Goal: Task Accomplishment & Management: Manage account settings

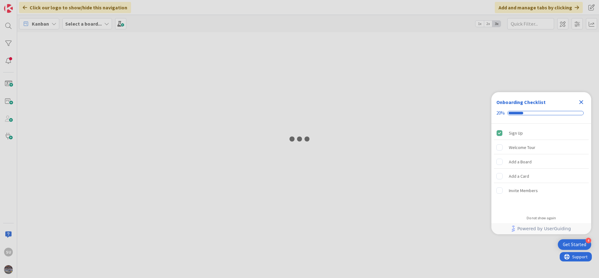
click at [580, 101] on icon "Close Checklist" at bounding box center [581, 101] width 7 height 7
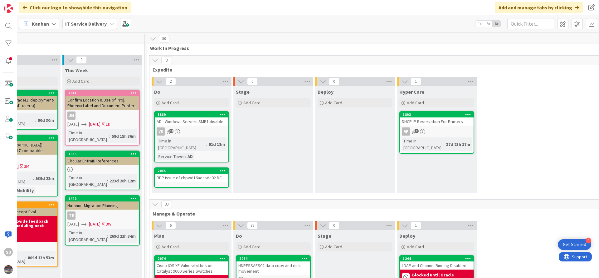
scroll to position [0, 290]
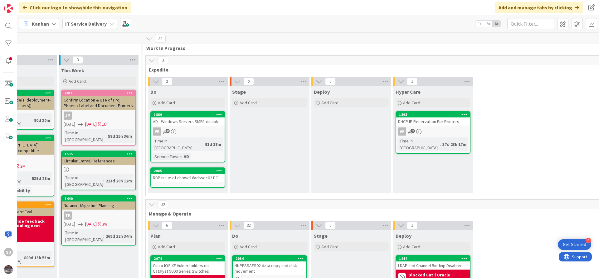
click at [199, 130] on div "VK 12" at bounding box center [188, 131] width 74 height 8
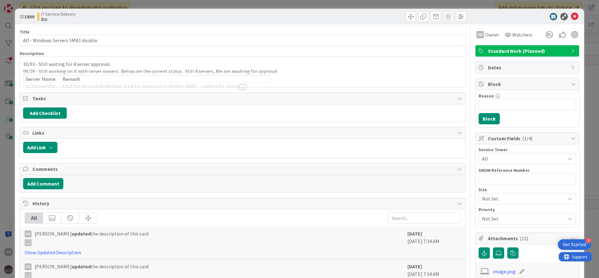
click at [242, 87] on div at bounding box center [242, 87] width 7 height 5
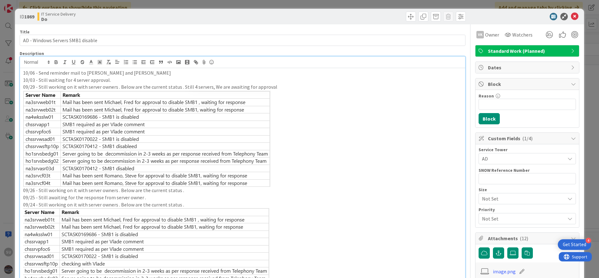
click at [135, 73] on p "10/06 - Send reminder mail to [PERSON_NAME] and [PERSON_NAME]" at bounding box center [242, 72] width 439 height 7
click at [160, 71] on p "10/06 - Send reminder mail to [PERSON_NAME] and [PERSON_NAME]" at bounding box center [242, 72] width 439 height 7
click at [571, 16] on icon at bounding box center [574, 16] width 7 height 7
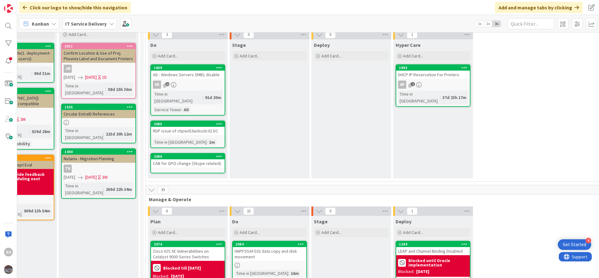
click at [203, 130] on div "2085 RDP issue of chpwd16adssdc02 DC. Time in [GEOGRAPHIC_DATA] : 1m" at bounding box center [187, 133] width 75 height 27
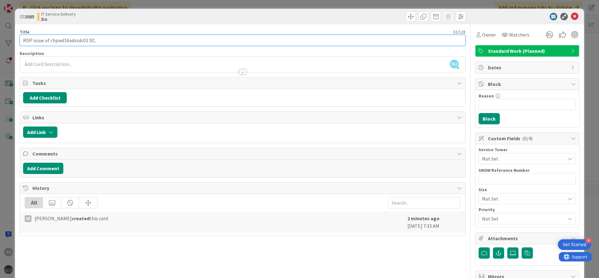
drag, startPoint x: 88, startPoint y: 39, endPoint x: 50, endPoint y: 42, distance: 38.5
click at [50, 42] on input "RDP issue of chpwd16adssdc02 DC." at bounding box center [243, 40] width 446 height 11
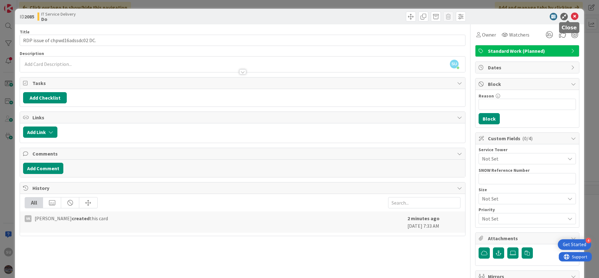
click at [571, 15] on icon at bounding box center [574, 16] width 7 height 7
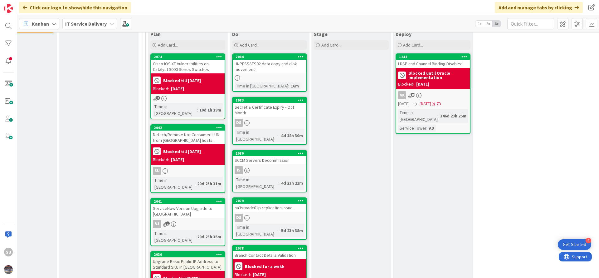
click at [188, 167] on div "SU" at bounding box center [188, 171] width 74 height 8
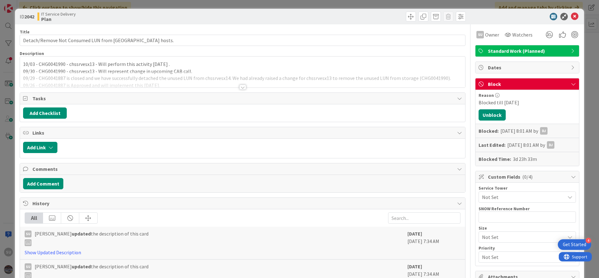
click at [240, 87] on div at bounding box center [242, 87] width 7 height 5
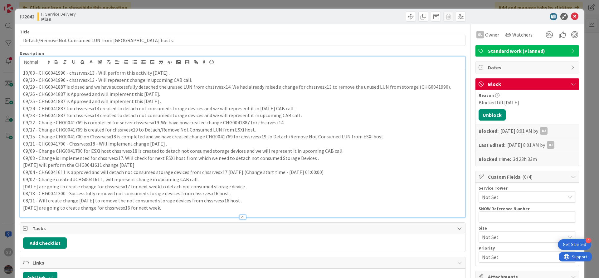
click at [22, 72] on div "10/03 - CHG0041990 - chssrvesx13 - Will perform this activity [DATE] . 09/30 - …" at bounding box center [242, 142] width 445 height 149
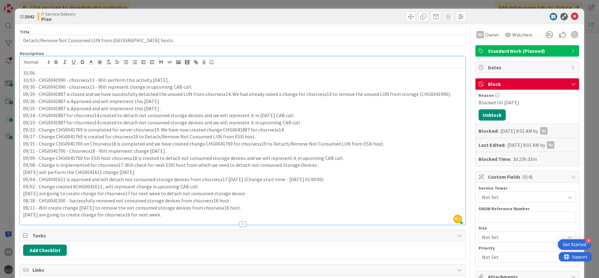
click at [83, 77] on p "10/03 - CHG0041990 - chssrvesx13 - Will perform this activity [DATE] ." at bounding box center [242, 79] width 439 height 7
click at [60, 81] on p "10/03 - CHG0041990 - chssrvesx13 - Will perform this activity [DATE] ." at bounding box center [242, 79] width 439 height 7
drag, startPoint x: 93, startPoint y: 80, endPoint x: 38, endPoint y: 80, distance: 55.6
click at [38, 80] on p "10/03 - CHG0041990 - chssrvesx13 - Will perform this activity [DATE] ." at bounding box center [242, 79] width 439 height 7
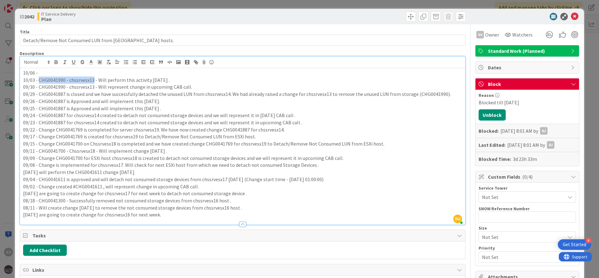
copy p "CHG0041990 - chssrvesx13"
click at [59, 73] on p "10/06 -" at bounding box center [242, 72] width 439 height 7
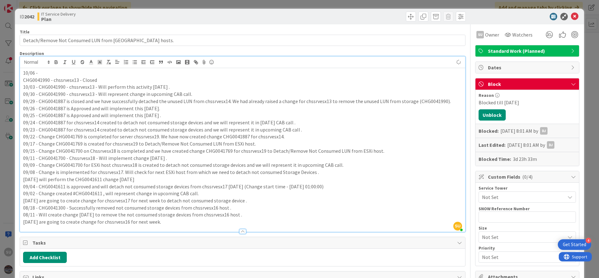
click at [54, 70] on p "10/06 -" at bounding box center [242, 72] width 439 height 7
click at [70, 80] on p "CHG0041990 - chssrvesx13 - Closed" at bounding box center [242, 79] width 439 height 7
copy p "chssrvesx13"
click at [51, 73] on p "10/06 -" at bounding box center [242, 72] width 439 height 7
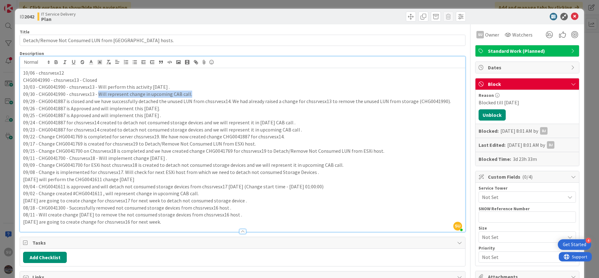
drag, startPoint x: 97, startPoint y: 94, endPoint x: 188, endPoint y: 96, distance: 90.8
click at [188, 96] on p "09/30 - CHG0041990 - chssrvesx13 - Will represent change in upcoming CAB call." at bounding box center [242, 94] width 439 height 7
copy p "Will represent change in upcoming CAB call."
click at [70, 71] on p "10/06 - chssrvesx12" at bounding box center [242, 72] width 439 height 7
click at [39, 71] on p "10/06 - chssrvesx12 - Will represent change in upcoming CAB call." at bounding box center [242, 72] width 439 height 7
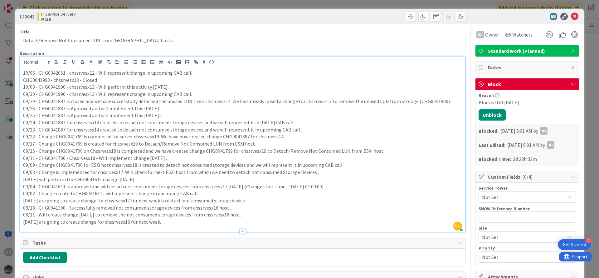
drag, startPoint x: 100, startPoint y: 78, endPoint x: 23, endPoint y: 78, distance: 76.5
click at [23, 78] on p "CHG0041990 - chssrvesx13 - Closed" at bounding box center [242, 79] width 439 height 7
click at [571, 15] on icon at bounding box center [574, 16] width 7 height 7
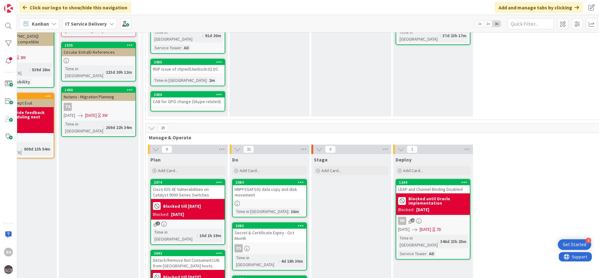
scroll to position [94, 290]
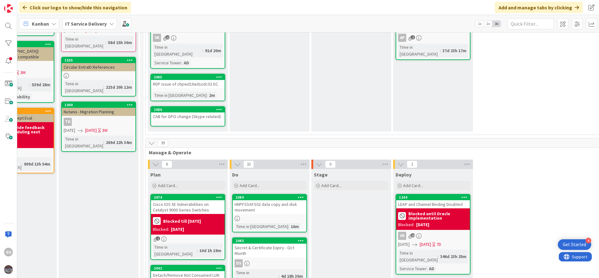
click at [212, 92] on div "Time in Column : 2m" at bounding box center [188, 95] width 70 height 7
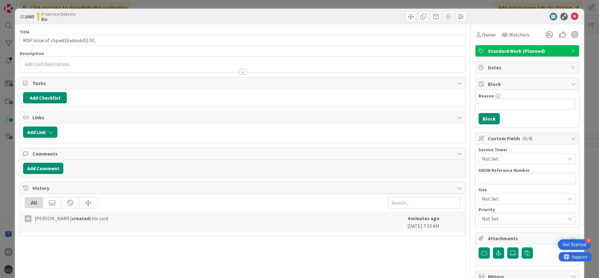
click at [239, 73] on div at bounding box center [242, 71] width 7 height 5
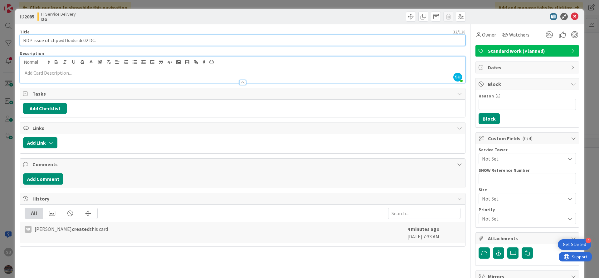
click at [61, 39] on input "RDP issue of chpwd16adssdc02 DC." at bounding box center [243, 40] width 446 height 11
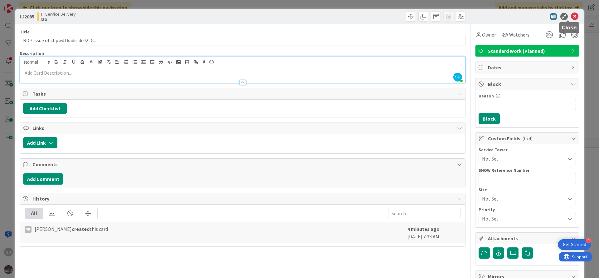
click at [571, 16] on icon at bounding box center [574, 16] width 7 height 7
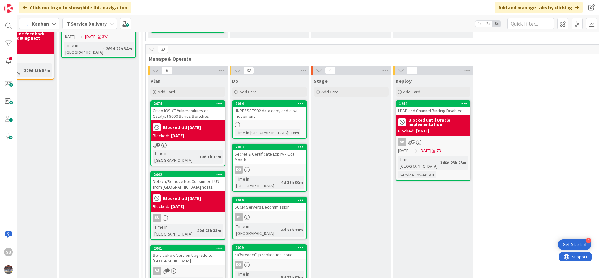
scroll to position [234, 290]
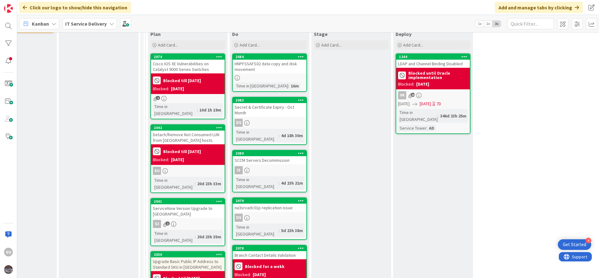
click at [184, 162] on div "2042 Detach/Remove Not Consumed LUN from [GEOGRAPHIC_DATA] hosts. Blocked till …" at bounding box center [187, 158] width 75 height 69
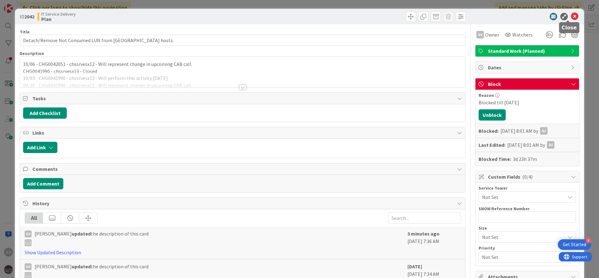
click at [571, 18] on icon at bounding box center [574, 16] width 7 height 7
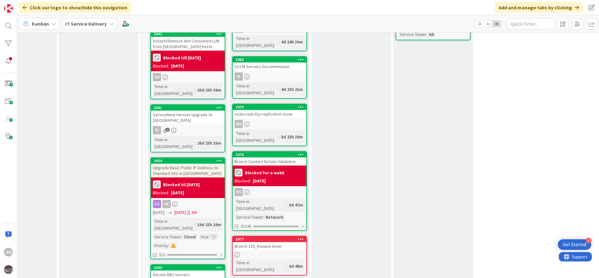
scroll to position [374, 290]
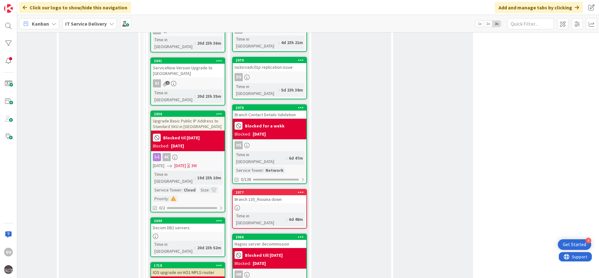
click at [185, 217] on div "2040 Decom DB2 servers Time in [GEOGRAPHIC_DATA] : 20d 23h 52m" at bounding box center [187, 237] width 75 height 40
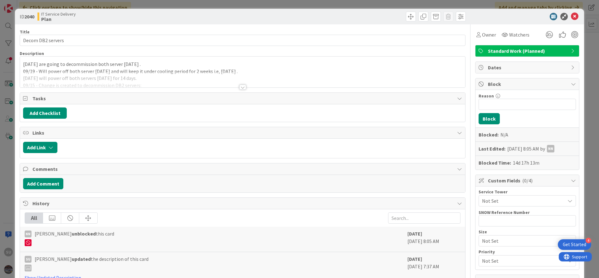
click at [240, 88] on div at bounding box center [242, 87] width 7 height 5
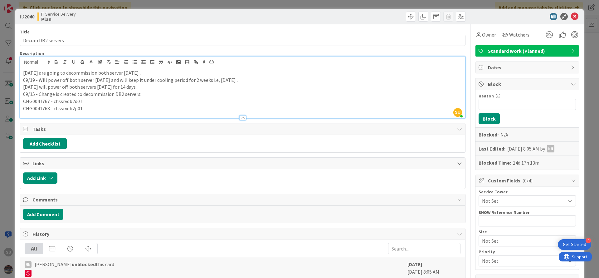
click at [21, 72] on div "[DATE] are going to decommission both server [DATE] . 09/19 - Will power off bo…" at bounding box center [242, 93] width 445 height 50
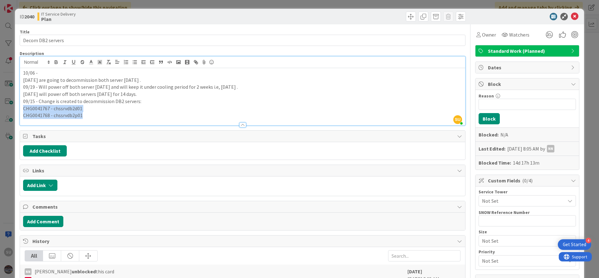
drag, startPoint x: 90, startPoint y: 116, endPoint x: 21, endPoint y: 111, distance: 69.8
click at [21, 111] on div "10/06 - [DATE] are going to decommission both server [DATE] . 09/19 - Will powe…" at bounding box center [242, 96] width 445 height 57
copy div "CHG0041767 - chssrvdb2d01 CHG0041768 - chssrvdb2p01"
click at [49, 69] on div "10/06 - [DATE] are going to decommission both server [DATE] . 09/19 - Will powe…" at bounding box center [242, 96] width 445 height 57
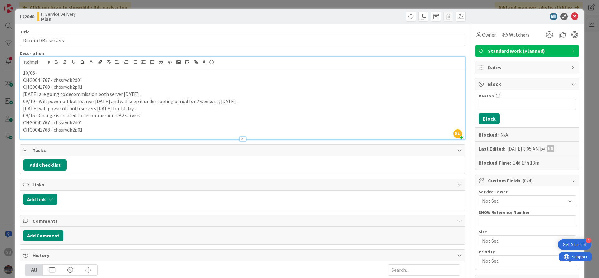
click at [58, 71] on p "10/06 -" at bounding box center [242, 72] width 439 height 7
click at [571, 16] on icon at bounding box center [574, 16] width 7 height 7
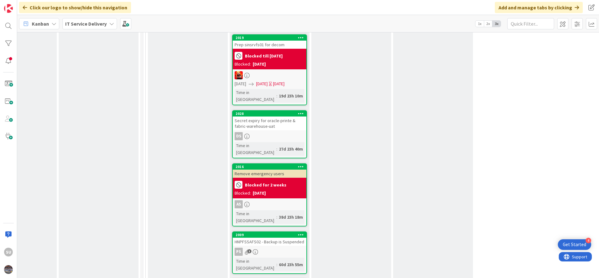
scroll to position [843, 290]
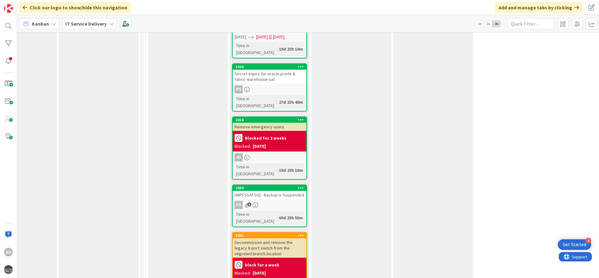
click at [277, 201] on div "PS 3" at bounding box center [270, 205] width 74 height 8
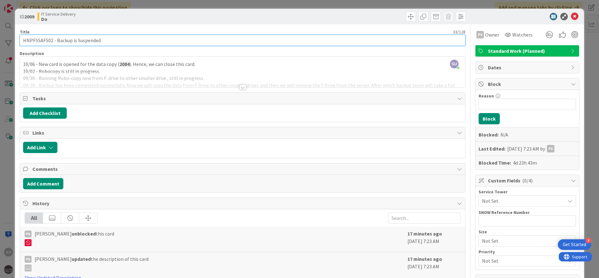
drag, startPoint x: 110, startPoint y: 40, endPoint x: 11, endPoint y: 36, distance: 98.4
click at [11, 36] on div "ID 2009 IT Service Delivery Do Title 33 / 128 HNPFSSAFS02 - Backup is Suspended…" at bounding box center [299, 139] width 599 height 278
click at [111, 43] on input "HNPFSSAFS02 - Backup is Suspended" at bounding box center [243, 40] width 446 height 11
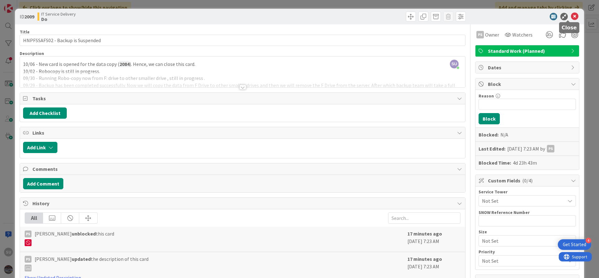
click at [571, 18] on icon at bounding box center [574, 16] width 7 height 7
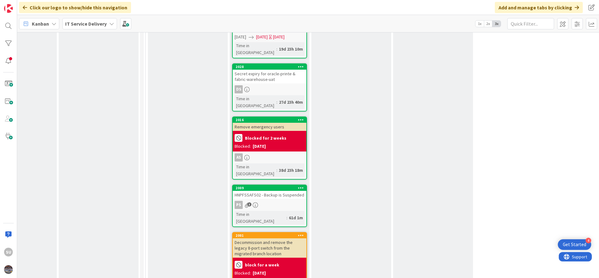
click at [267, 201] on div "PS 3" at bounding box center [270, 205] width 74 height 8
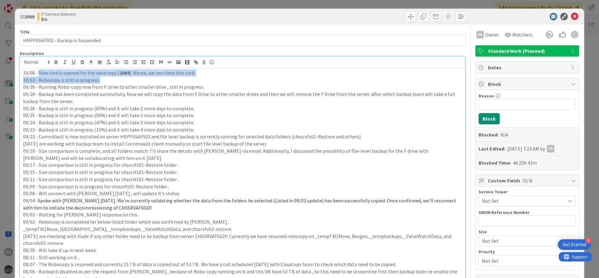
drag, startPoint x: 40, startPoint y: 64, endPoint x: 195, endPoint y: 76, distance: 155.6
click at [195, 76] on div "10/06 - New card is opened for the data copy ( 2084 ). Hence, we can close this…" at bounding box center [242, 178] width 445 height 220
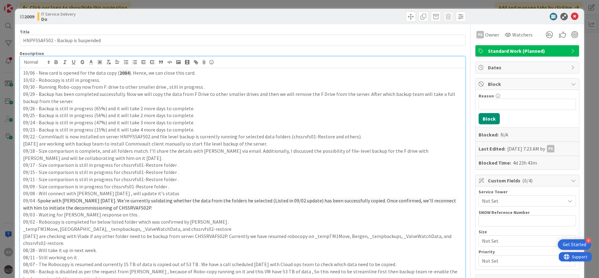
click at [193, 123] on p "09/24 - Backup is still in progress (47%) and it will take 3 more days to compl…" at bounding box center [242, 122] width 439 height 7
click at [571, 16] on icon at bounding box center [574, 16] width 7 height 7
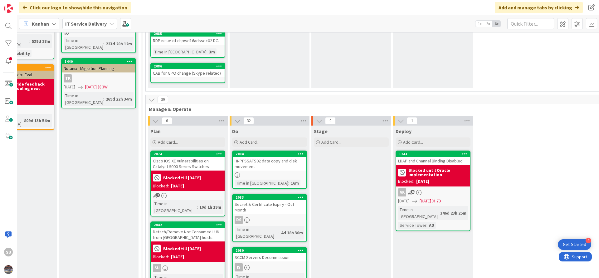
scroll to position [140, 290]
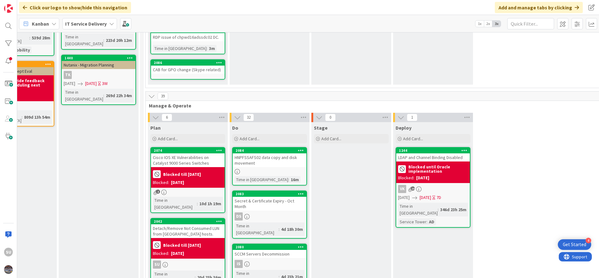
click at [275, 169] on div at bounding box center [270, 171] width 74 height 5
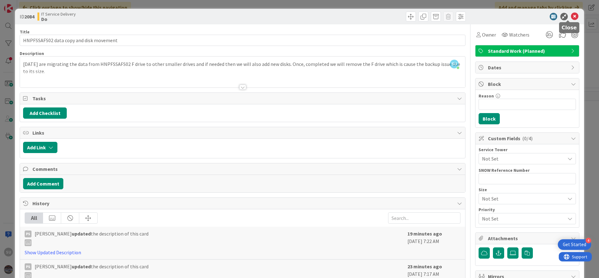
click at [571, 19] on icon at bounding box center [574, 16] width 7 height 7
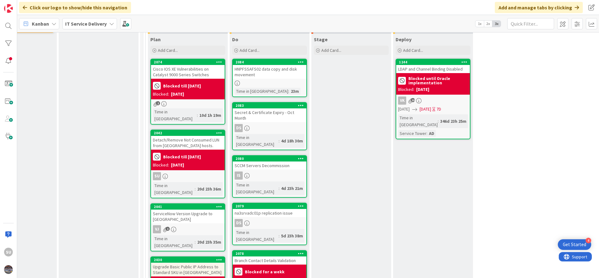
scroll to position [281, 290]
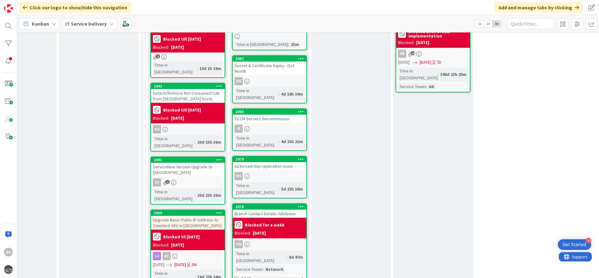
click at [274, 125] on div "Is" at bounding box center [270, 129] width 74 height 8
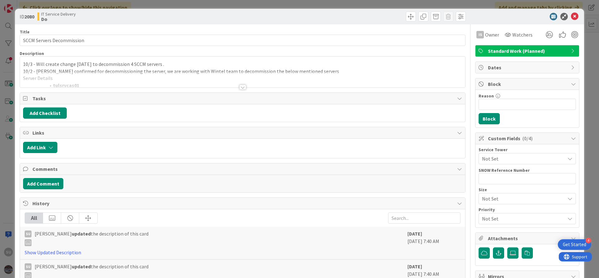
click at [241, 89] on div at bounding box center [242, 87] width 7 height 5
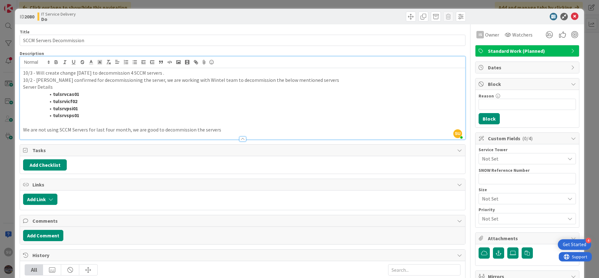
click at [23, 71] on p "10/3 - Will create change [DATE] to decommission 4 SCCM servers ." at bounding box center [242, 72] width 439 height 7
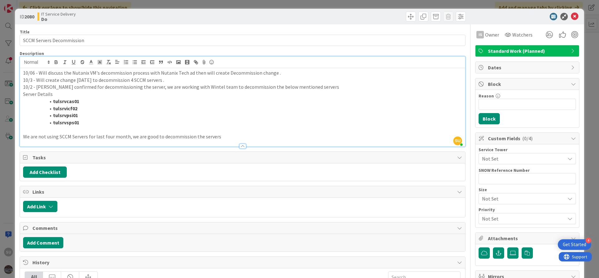
click at [188, 74] on p "10/06 - Will discuss the Nutanix VM's decommission process with Nutanix Tech ad…" at bounding box center [242, 72] width 439 height 7
click at [147, 75] on p "10/06 - Will discuss the Nutanix VM's decommission process with Nutanix Tech an…" at bounding box center [242, 72] width 439 height 7
click at [571, 17] on icon at bounding box center [574, 16] width 7 height 7
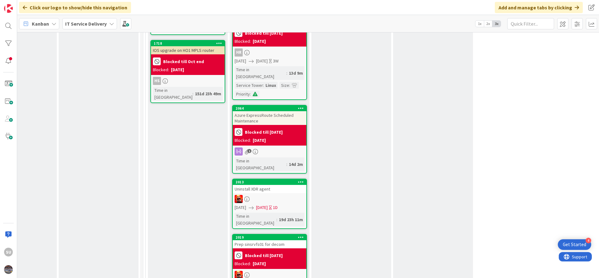
scroll to position [655, 290]
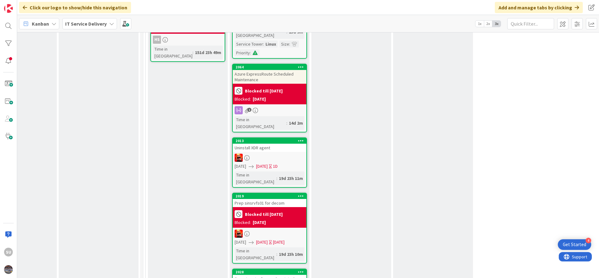
click at [266, 154] on div at bounding box center [270, 158] width 74 height 8
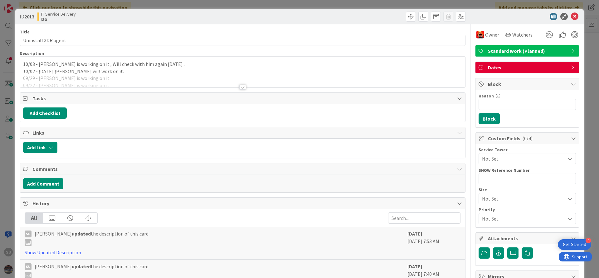
click at [239, 86] on div at bounding box center [242, 87] width 7 height 5
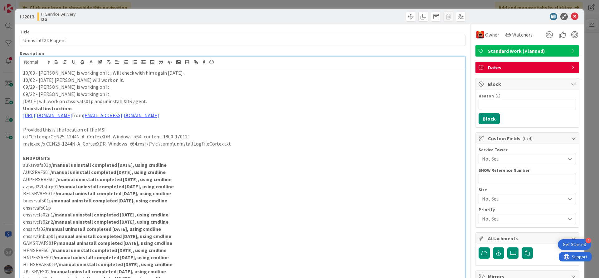
click at [22, 73] on div "10/03 - [PERSON_NAME] is working on it , Will check with him again [DATE] . 10/…" at bounding box center [242, 206] width 445 height 277
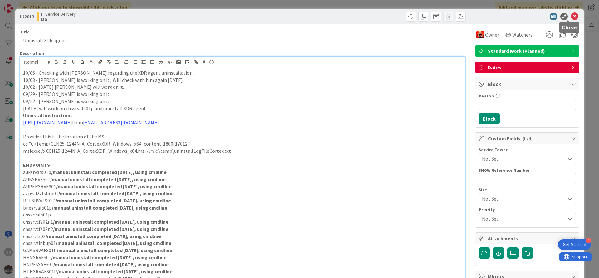
click at [571, 15] on icon at bounding box center [574, 16] width 7 height 7
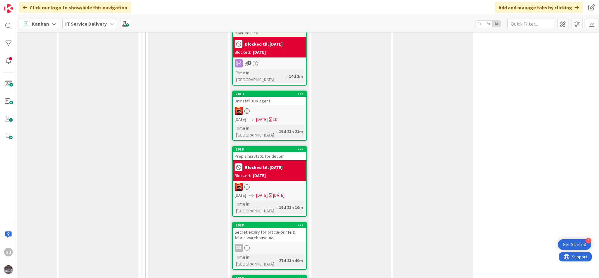
click at [271, 183] on div at bounding box center [270, 187] width 74 height 8
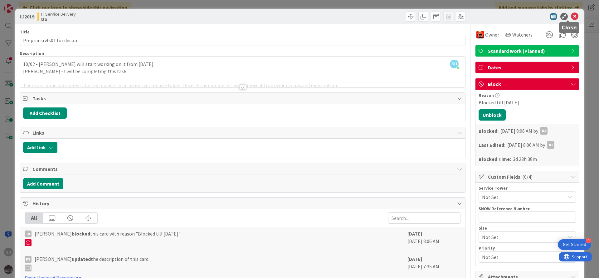
click at [571, 19] on icon at bounding box center [574, 16] width 7 height 7
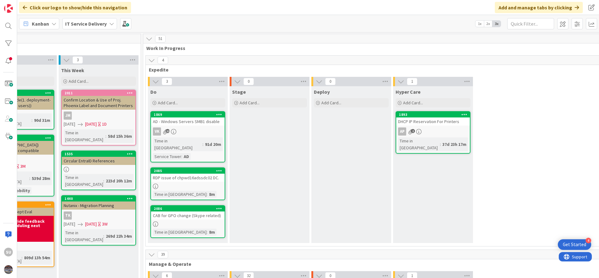
scroll to position [140, 290]
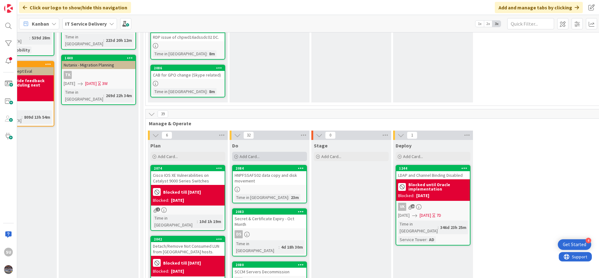
click at [236, 155] on icon at bounding box center [236, 157] width 4 height 4
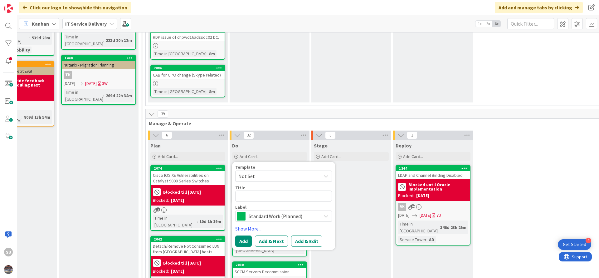
click at [272, 193] on textarea at bounding box center [283, 195] width 97 height 11
type textarea "x"
type textarea "s"
type textarea "x"
type textarea "si"
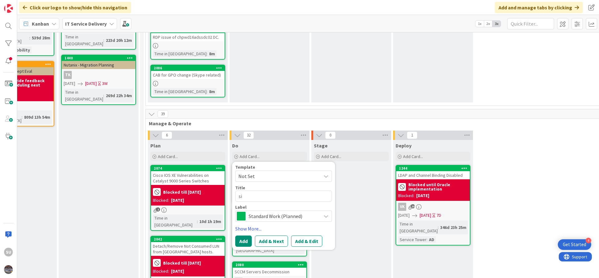
type textarea "x"
type textarea "sin"
type textarea "x"
type textarea "sins"
type textarea "x"
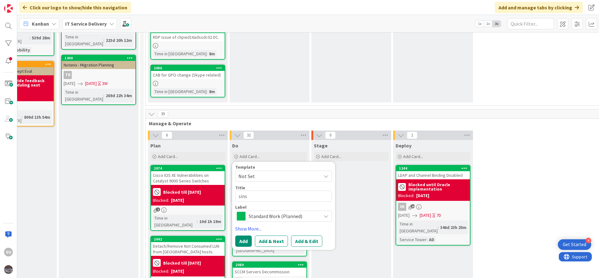
type textarea "sinsr"
type textarea "x"
type textarea "sinsrv"
type textarea "x"
type textarea "sinsrve"
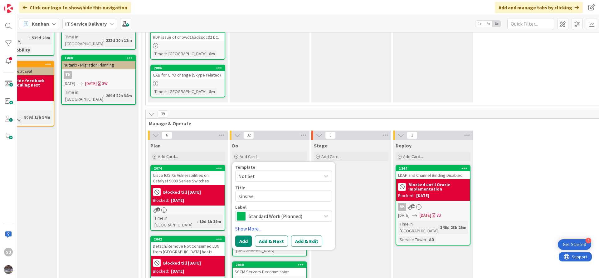
type textarea "x"
type textarea "sinsrves"
type textarea "x"
type textarea "sinsrvesx"
type textarea "x"
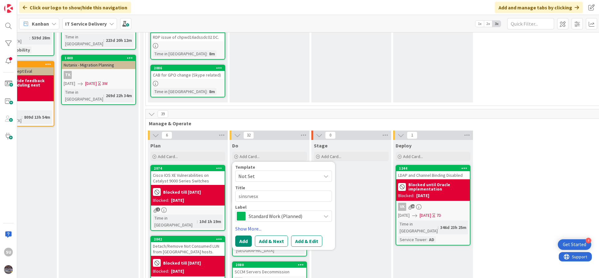
type textarea "sinsrvesx0"
type textarea "x"
type textarea "sinsrvesx02"
type textarea "x"
type textarea "sinsrvesx0"
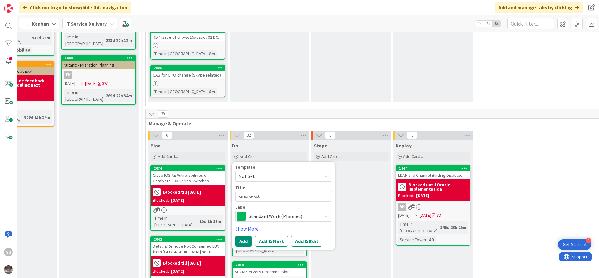
type textarea "x"
type textarea "sinsrvesx01"
type textarea "x"
type textarea "sinsrvesx01 -"
type textarea "x"
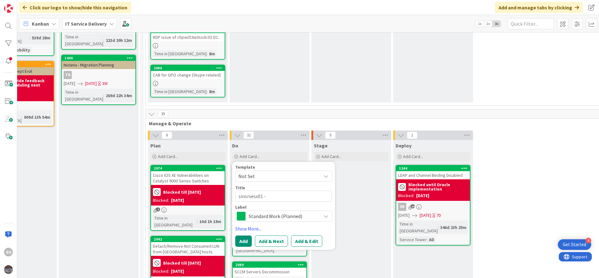
type textarea "sinsrvesx01 -"
type textarea "x"
type textarea "sinsrvesx01 - D"
type textarea "x"
type textarea "sinsrvesx01 - Di"
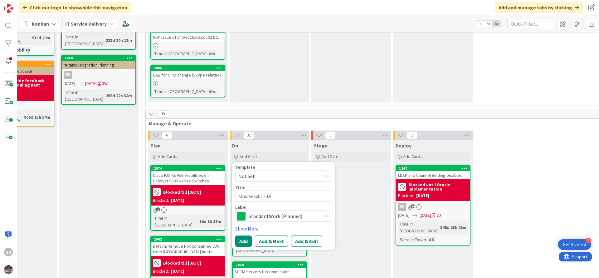
type textarea "x"
type textarea "sinsrvesx01 - Dis"
type textarea "x"
type textarea "sinsrvesx01 - Disk"
type textarea "x"
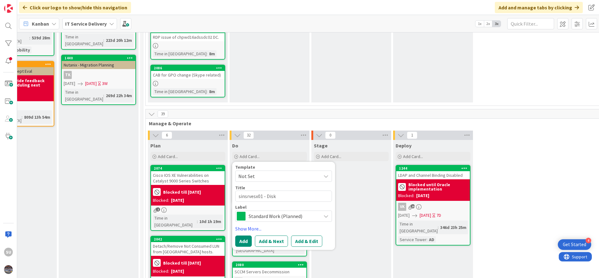
type textarea "sinsrvesx01 - Disk"
type textarea "x"
type textarea "sinsrvesx01 - Disk F"
type textarea "x"
type textarea "sinsrvesx01 - Disk Fa"
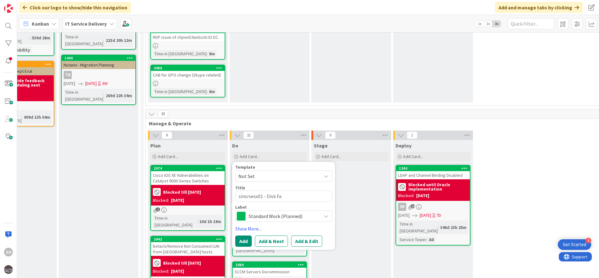
type textarea "x"
type textarea "sinsrvesx01 - Disk Fai"
type textarea "x"
type textarea "sinsrvesx01 - Disk Fail"
type textarea "x"
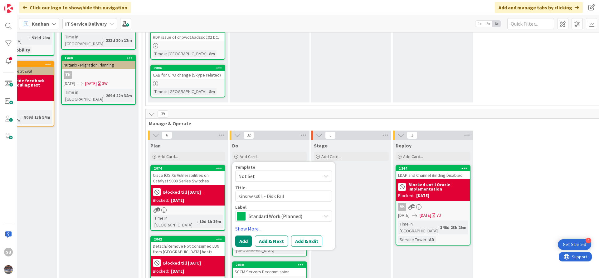
type textarea "sinsrvesx01 - Disk Failu"
type textarea "x"
type textarea "sinsrvesx01 - Disk Failur"
type textarea "x"
type textarea "sinsrvesx01 - Disk Failure"
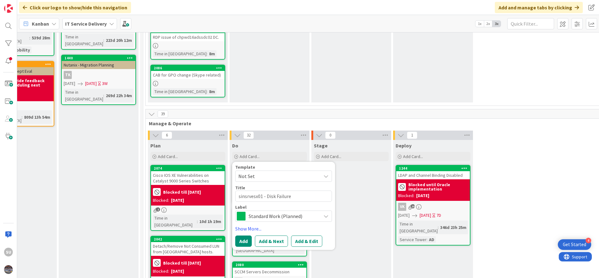
type textarea "x"
type textarea "sinsrvesx01 - Disk Failure"
click at [307, 235] on button "Add & Edit" at bounding box center [306, 240] width 31 height 11
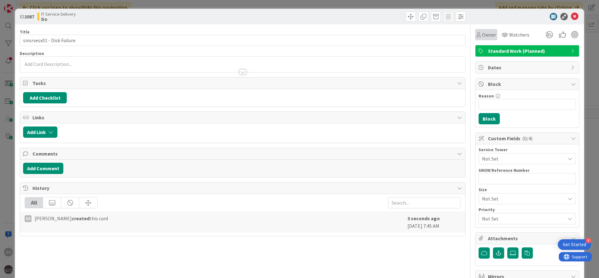
click at [482, 33] on span "Owner" at bounding box center [489, 34] width 14 height 7
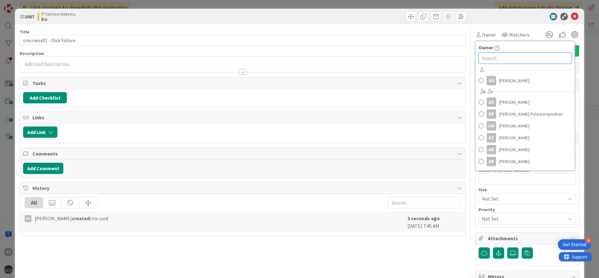
click at [488, 58] on input "text" at bounding box center [525, 57] width 93 height 11
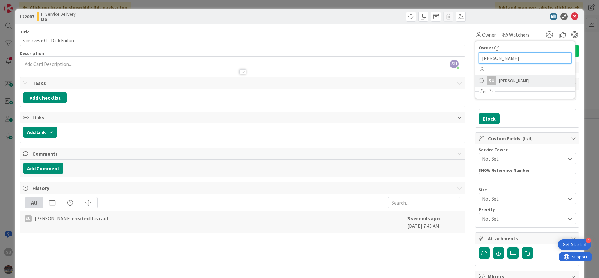
type input "[PERSON_NAME]"
click at [479, 80] on span at bounding box center [481, 80] width 5 height 9
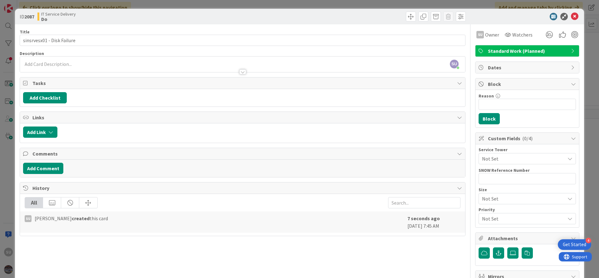
click at [39, 64] on div "SU [PERSON_NAME] just joined" at bounding box center [242, 64] width 445 height 16
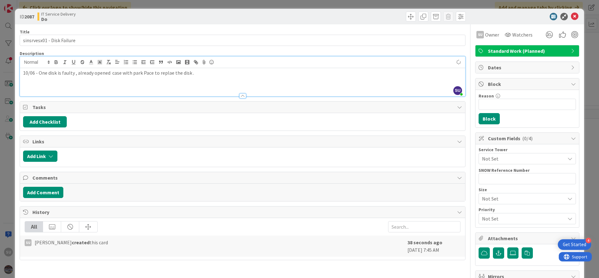
click at [165, 73] on p "10/06 - One disk is faulty , already opened case with park Pace to replae the d…" at bounding box center [242, 72] width 439 height 7
click at [153, 73] on p "10/06 - One disk is faulty , already opened case with park Pace to replace the …" at bounding box center [242, 72] width 439 height 7
click at [231, 75] on p "10/06 - One disk is faulty , already opened case with park Pace ( SV1778320 ) t…" at bounding box center [242, 72] width 439 height 7
click at [571, 17] on icon at bounding box center [574, 16] width 7 height 7
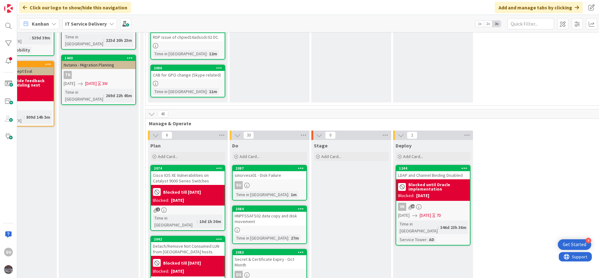
scroll to position [187, 290]
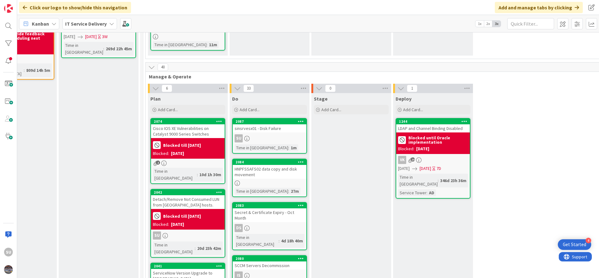
click at [262, 134] on div "SU" at bounding box center [270, 138] width 74 height 8
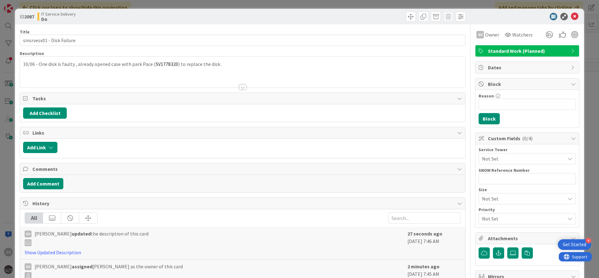
click at [240, 88] on div at bounding box center [242, 87] width 7 height 5
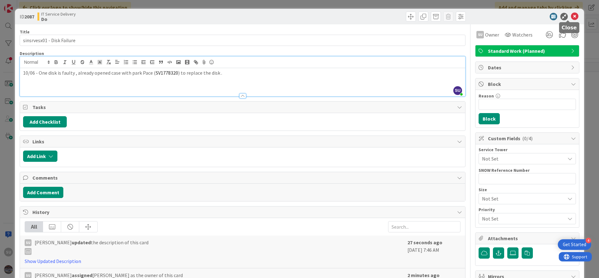
click at [571, 17] on icon at bounding box center [574, 16] width 7 height 7
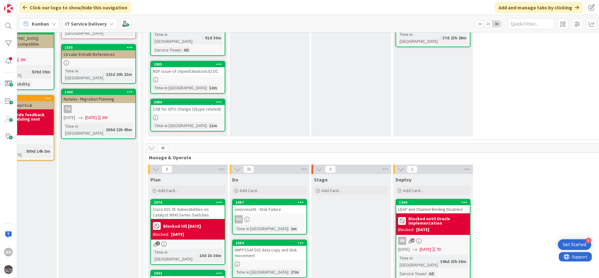
scroll to position [94, 290]
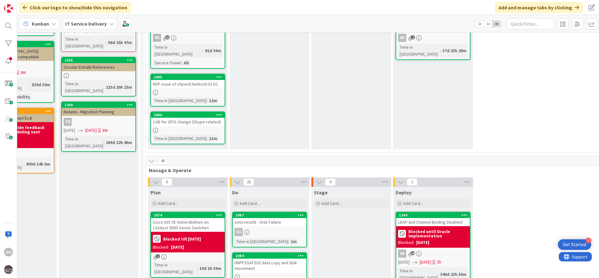
click at [171, 90] on div at bounding box center [188, 92] width 74 height 5
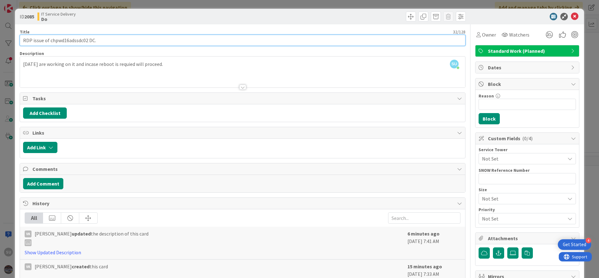
drag, startPoint x: 100, startPoint y: 42, endPoint x: 97, endPoint y: 44, distance: 3.8
click at [97, 44] on input "RDP issue of chpwd16adssdc02 DC." at bounding box center [243, 40] width 446 height 11
click at [143, 36] on input "RDP issue of chpwd16adssdc02 DC." at bounding box center [243, 40] width 446 height 11
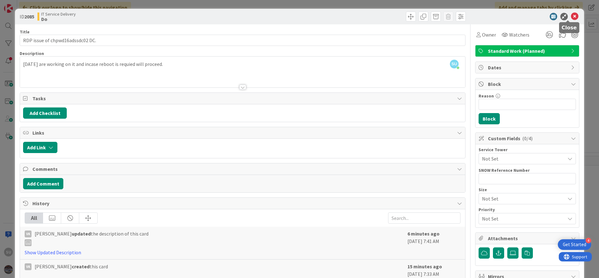
click at [571, 14] on icon at bounding box center [574, 16] width 7 height 7
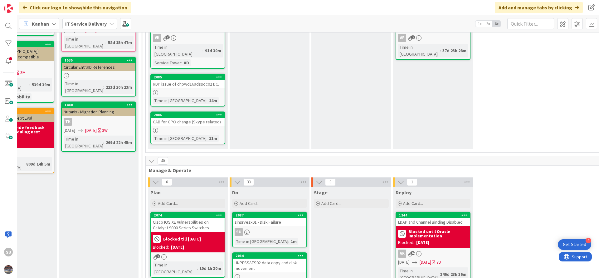
click at [281, 228] on div "SU" at bounding box center [270, 232] width 74 height 8
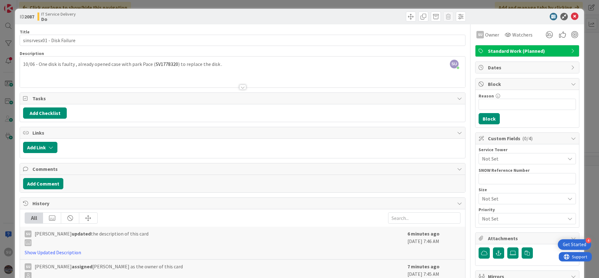
click at [222, 62] on div "SU [PERSON_NAME] joined 2 m ago 10/06 - One disk is faulty , already opened cas…" at bounding box center [242, 71] width 445 height 31
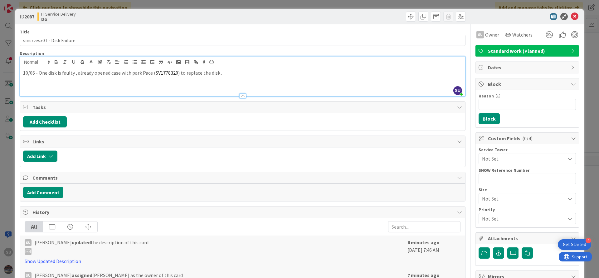
click at [187, 18] on div "IT Service Delivery Do" at bounding box center [139, 17] width 204 height 10
click at [228, 71] on p "10/06 - One disk is faulty , already opened case with park Pace ( SV1778320 ) t…" at bounding box center [242, 72] width 439 height 7
click at [370, 73] on p "10/06 - One disk is faulty , already opened case with park Pace ( SV1778320 ) t…" at bounding box center [242, 72] width 439 height 7
click at [407, 70] on p "10/06 - One disk is faulty , already opened case with park Pace ( SV1778320 ) t…" at bounding box center [242, 72] width 439 height 7
click at [571, 16] on icon at bounding box center [574, 16] width 7 height 7
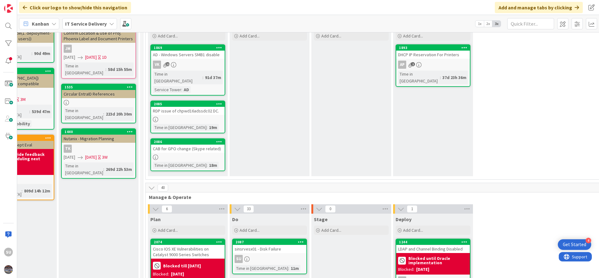
scroll to position [47, 290]
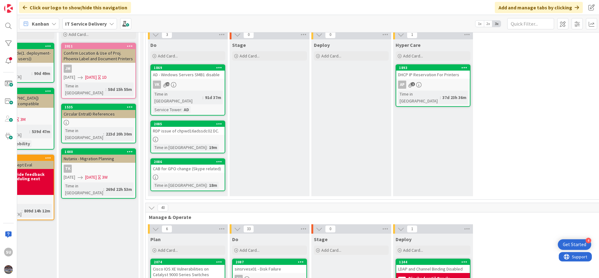
click at [213, 91] on div "Time in Column : 91d 37m Service Tower : AD" at bounding box center [188, 102] width 70 height 22
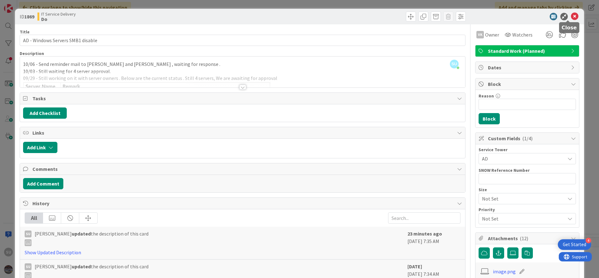
click at [571, 17] on icon at bounding box center [574, 16] width 7 height 7
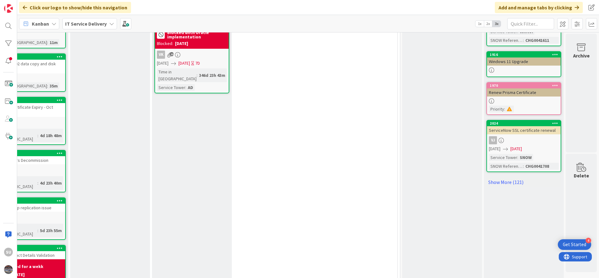
scroll to position [328, 539]
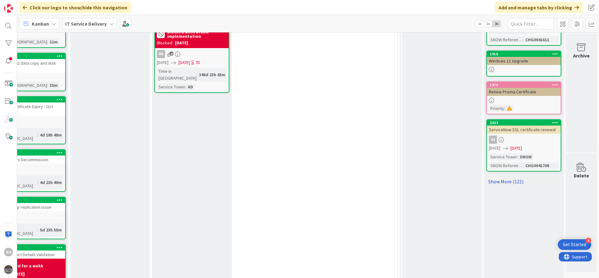
click at [510, 176] on link "Show More (121)" at bounding box center [524, 181] width 75 height 10
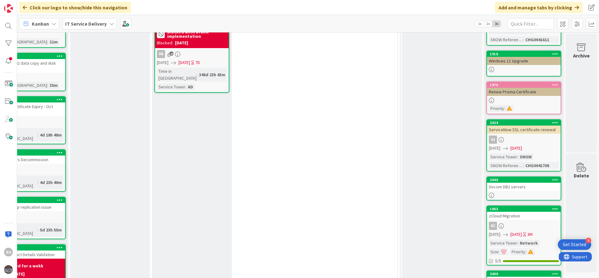
click at [512, 193] on div at bounding box center [524, 195] width 74 height 5
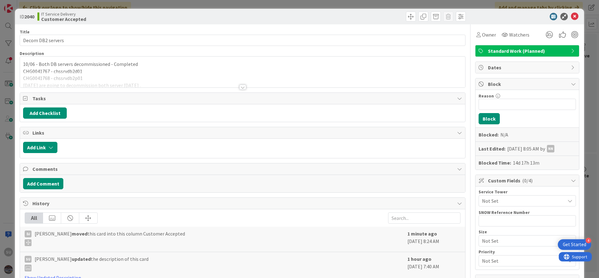
click at [240, 87] on div at bounding box center [242, 87] width 7 height 5
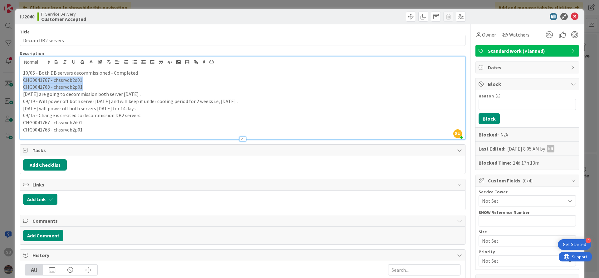
drag, startPoint x: 87, startPoint y: 87, endPoint x: 19, endPoint y: 82, distance: 68.2
click at [19, 82] on div "ID 2040 IT Service Delivery Customer Accepted Title 17 / 128 Decom DB2 servers …" at bounding box center [299, 255] width 569 height 492
copy div "CHG0041767 - chssrvdb2d01 CHG0041768 - chssrvdb2p01"
click at [571, 17] on icon at bounding box center [574, 16] width 7 height 7
